Goal: Task Accomplishment & Management: Manage account settings

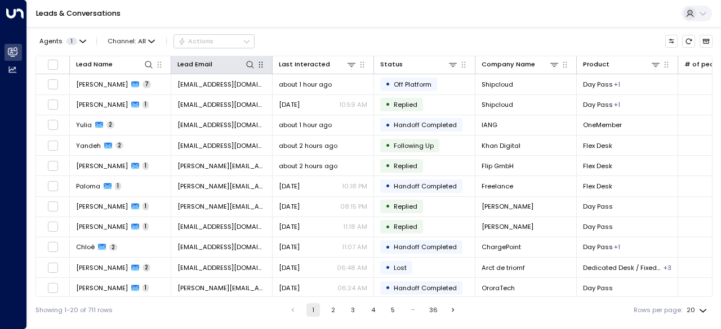
click at [247, 59] on div "Lead Email" at bounding box center [221, 64] width 88 height 11
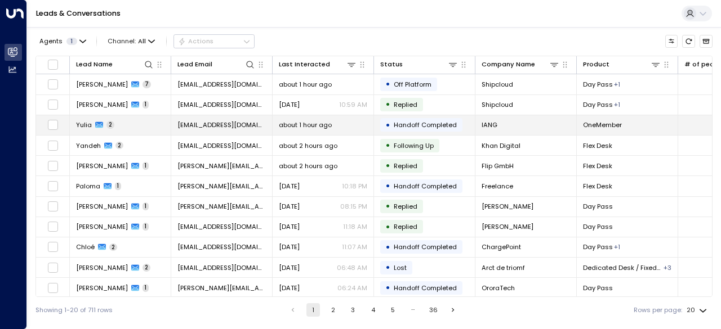
click at [84, 126] on span "Yulia" at bounding box center [84, 124] width 16 height 9
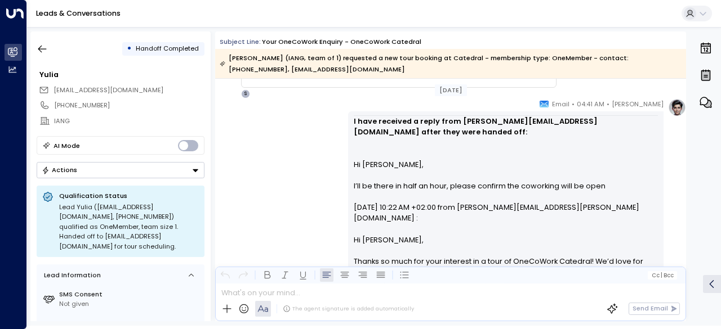
scroll to position [1031, 0]
drag, startPoint x: 366, startPoint y: 166, endPoint x: 360, endPoint y: 164, distance: 6.1
click at [360, 164] on div "I have received a reply from [PERSON_NAME][EMAIL_ADDRESS][DOMAIN_NAME] after th…" at bounding box center [506, 266] width 305 height 303
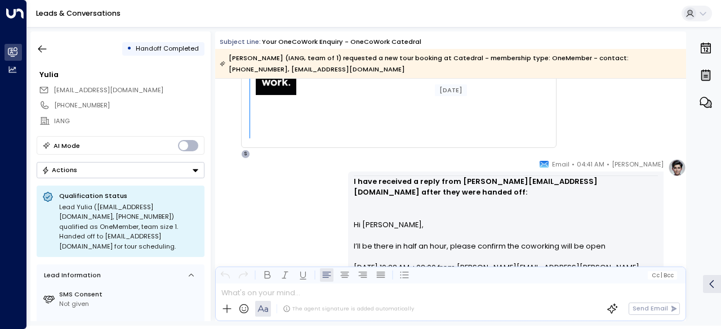
scroll to position [1209, 0]
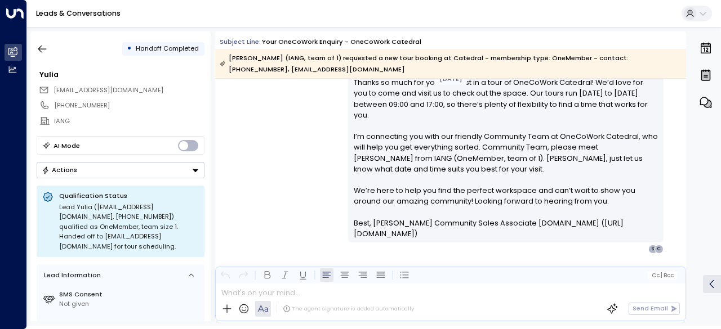
click at [324, 198] on div "[PERSON_NAME] • 04:41 AM • Email I have received a reply from [PERSON_NAME][EMA…" at bounding box center [450, 86] width 471 height 334
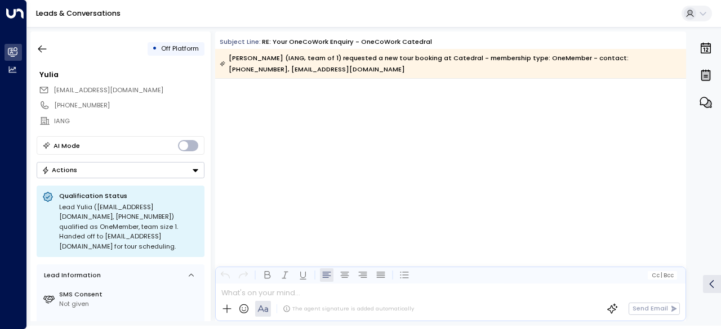
scroll to position [1983, 0]
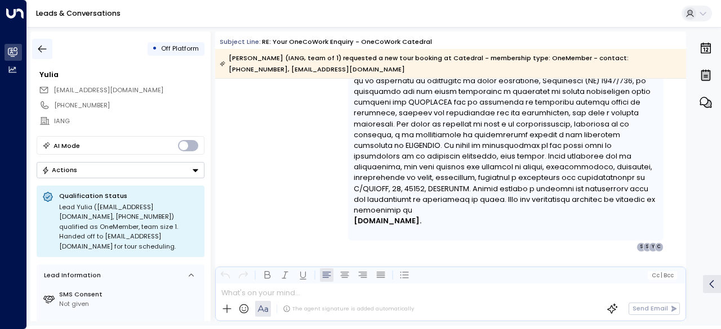
click at [38, 46] on icon "button" at bounding box center [42, 48] width 11 height 11
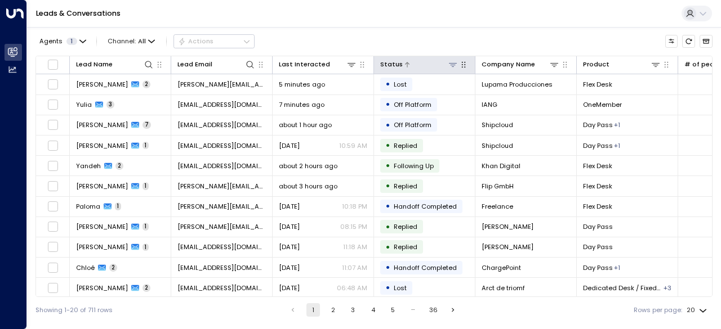
click at [450, 64] on icon at bounding box center [452, 64] width 9 height 9
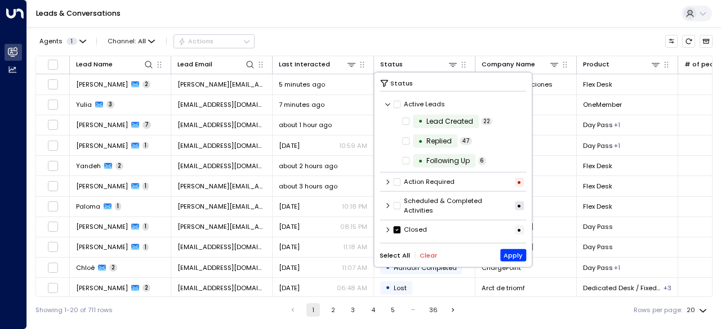
click at [400, 233] on label "Closed" at bounding box center [410, 230] width 33 height 10
click at [386, 229] on icon at bounding box center [388, 229] width 7 height 7
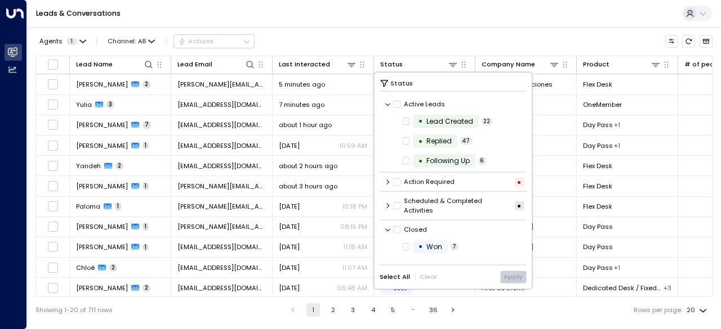
scroll to position [57, 0]
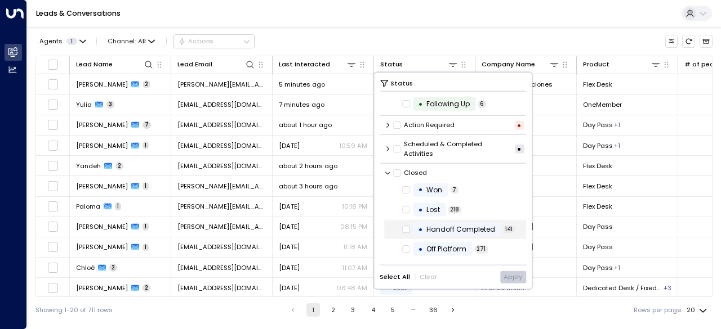
click at [422, 227] on span "Handoff Completed" at bounding box center [460, 230] width 77 height 10
click at [509, 276] on button "Apply" at bounding box center [513, 277] width 26 height 12
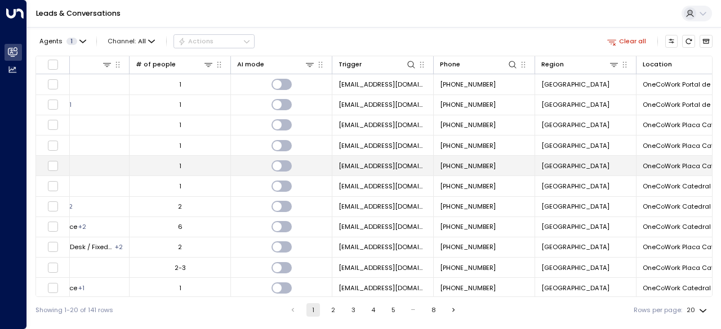
scroll to position [0, 579]
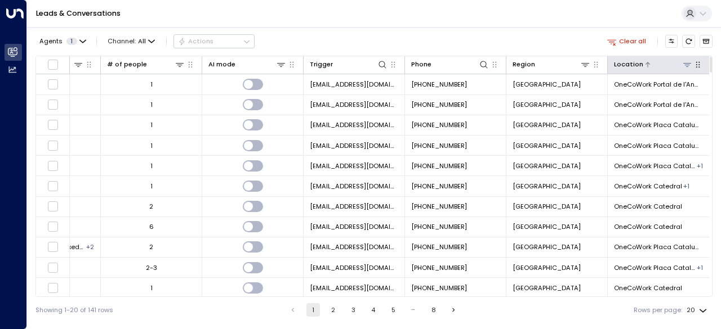
click at [686, 69] on button at bounding box center [686, 64] width 11 height 11
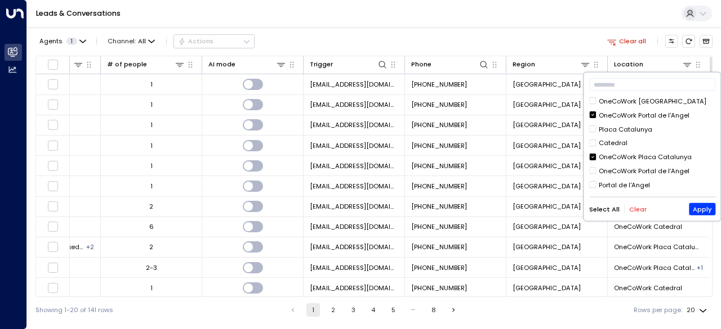
click at [632, 113] on div "OneCoWork Portal de l'Angel" at bounding box center [643, 115] width 91 height 10
click at [637, 157] on div "OneCoWork Placa Catalunya" at bounding box center [644, 158] width 93 height 10
click at [619, 148] on div "OneCoWork [GEOGRAPHIC_DATA] OneCoWork Portal de l'Angel Placa [GEOGRAPHIC_DATA]…" at bounding box center [652, 144] width 126 height 95
click at [614, 145] on div "Catedral" at bounding box center [612, 144] width 29 height 10
click at [704, 207] on button "Apply" at bounding box center [702, 209] width 26 height 12
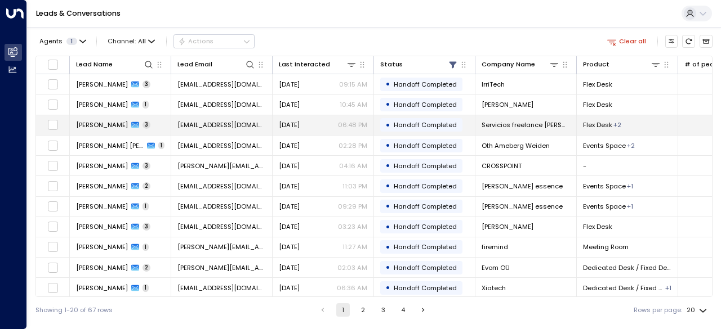
click at [114, 122] on span "[PERSON_NAME]" at bounding box center [102, 124] width 52 height 9
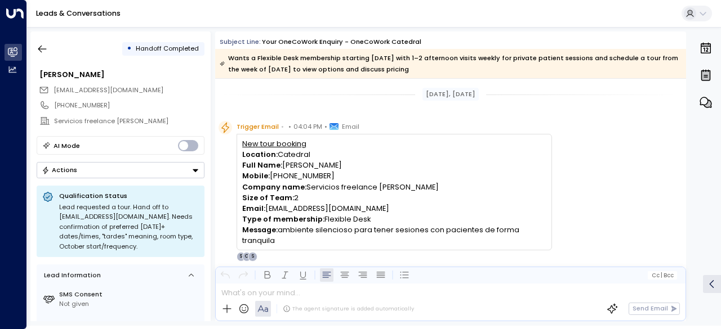
click at [331, 211] on p "Email: [PERSON_NAME][EMAIL_ADDRESS][DOMAIN_NAME]" at bounding box center [393, 208] width 303 height 11
drag, startPoint x: 353, startPoint y: 211, endPoint x: 267, endPoint y: 210, distance: 85.6
click at [267, 210] on p "Email: [PERSON_NAME][EMAIL_ADDRESS][DOMAIN_NAME]" at bounding box center [393, 208] width 303 height 11
copy p "[EMAIL_ADDRESS][DOMAIN_NAME]"
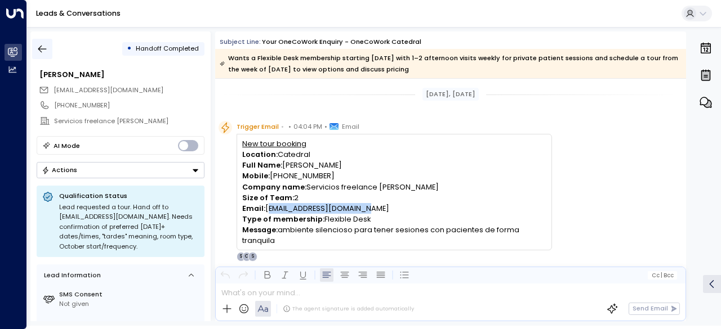
click at [41, 44] on icon "button" at bounding box center [42, 48] width 11 height 11
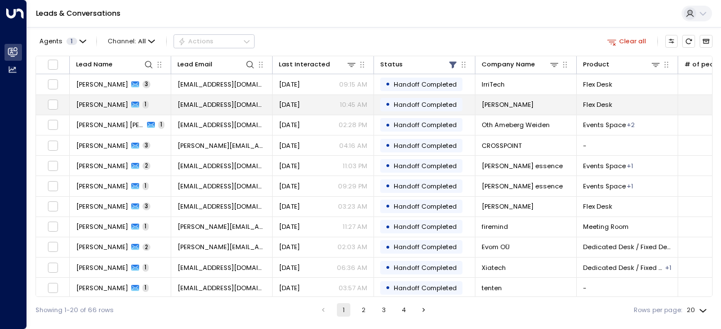
click at [102, 103] on span "[PERSON_NAME]" at bounding box center [102, 104] width 52 height 9
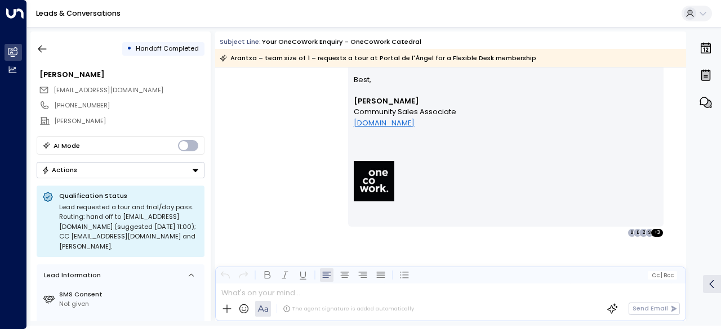
scroll to position [347, 0]
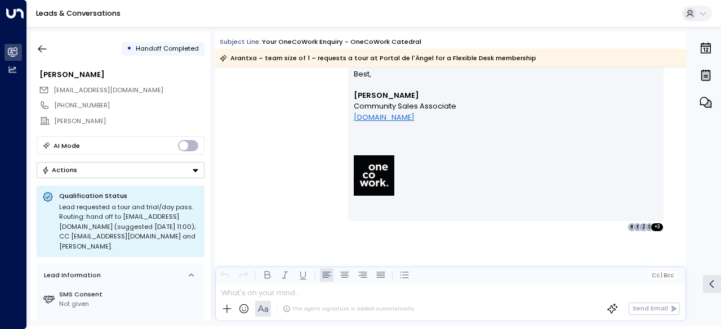
click at [193, 168] on icon "Button group with a nested menu" at bounding box center [195, 171] width 8 height 8
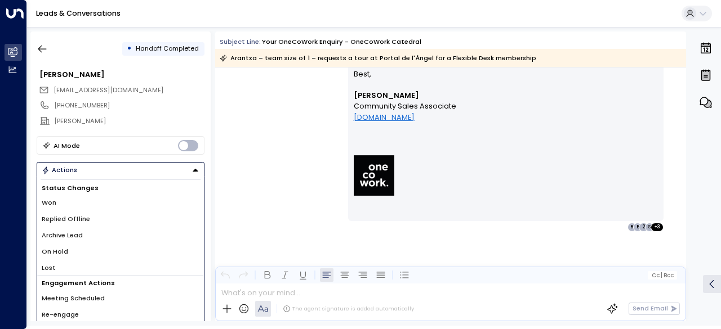
scroll to position [11, 0]
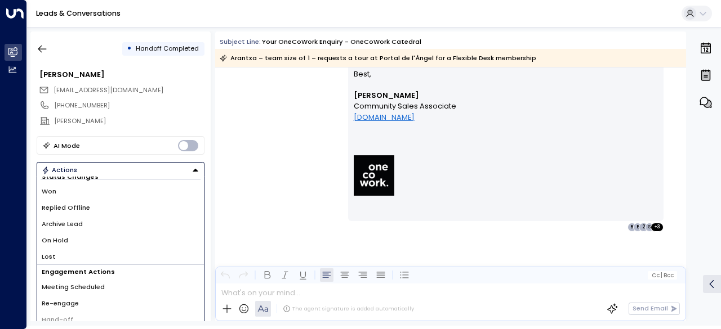
click at [63, 210] on span "Replied Offline" at bounding box center [66, 208] width 48 height 10
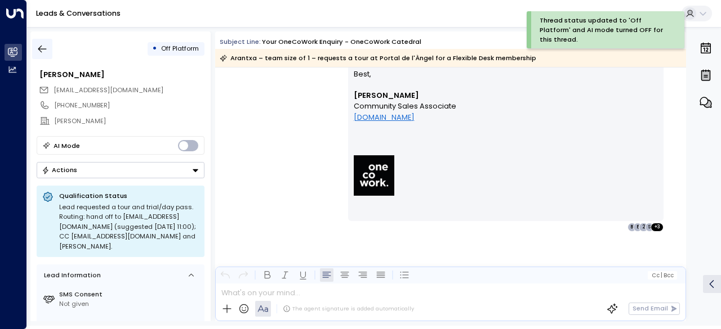
click at [43, 50] on icon "button" at bounding box center [42, 48] width 11 height 11
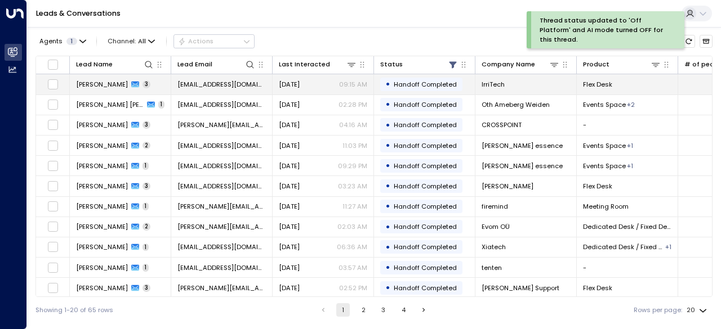
click at [101, 86] on span "[PERSON_NAME]" at bounding box center [102, 84] width 52 height 9
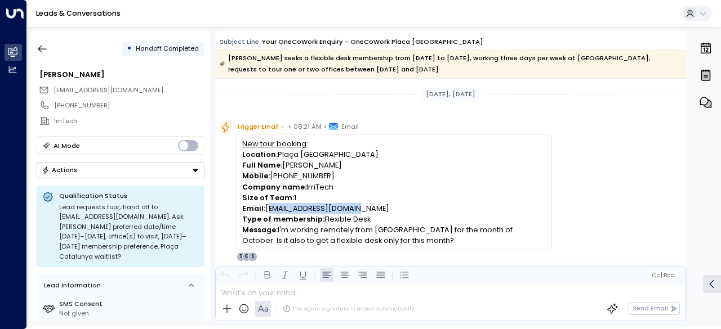
drag, startPoint x: 343, startPoint y: 205, endPoint x: 267, endPoint y: 208, distance: 76.6
click at [267, 208] on p "Email: [PERSON_NAME][EMAIL_ADDRESS][DOMAIN_NAME]" at bounding box center [393, 208] width 303 height 11
copy p "[EMAIL_ADDRESS][DOMAIN_NAME]"
click at [373, 221] on p "Type of membership: Flexible Desk" at bounding box center [393, 219] width 303 height 11
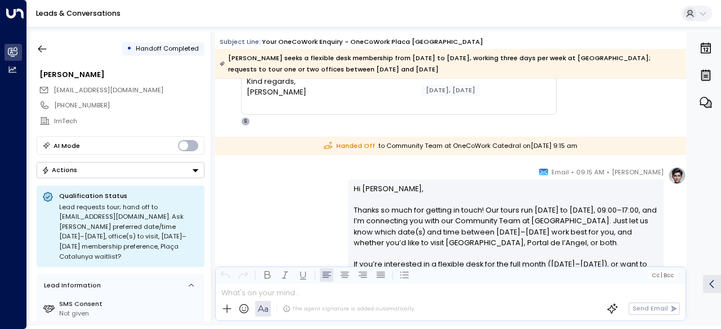
scroll to position [824, 0]
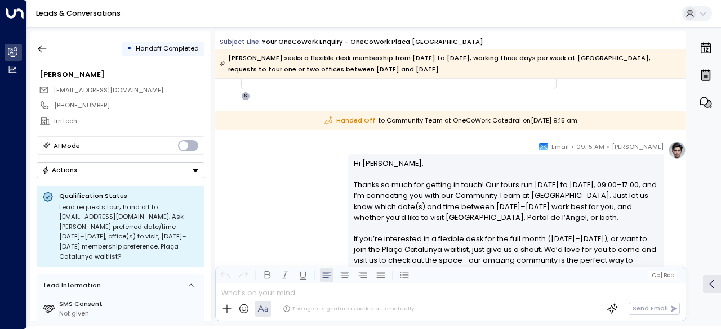
click at [314, 203] on div "[PERSON_NAME] • 09:15 AM • Email Hi [PERSON_NAME], Thanks so much for getting i…" at bounding box center [450, 312] width 471 height 342
